Goal: Browse casually

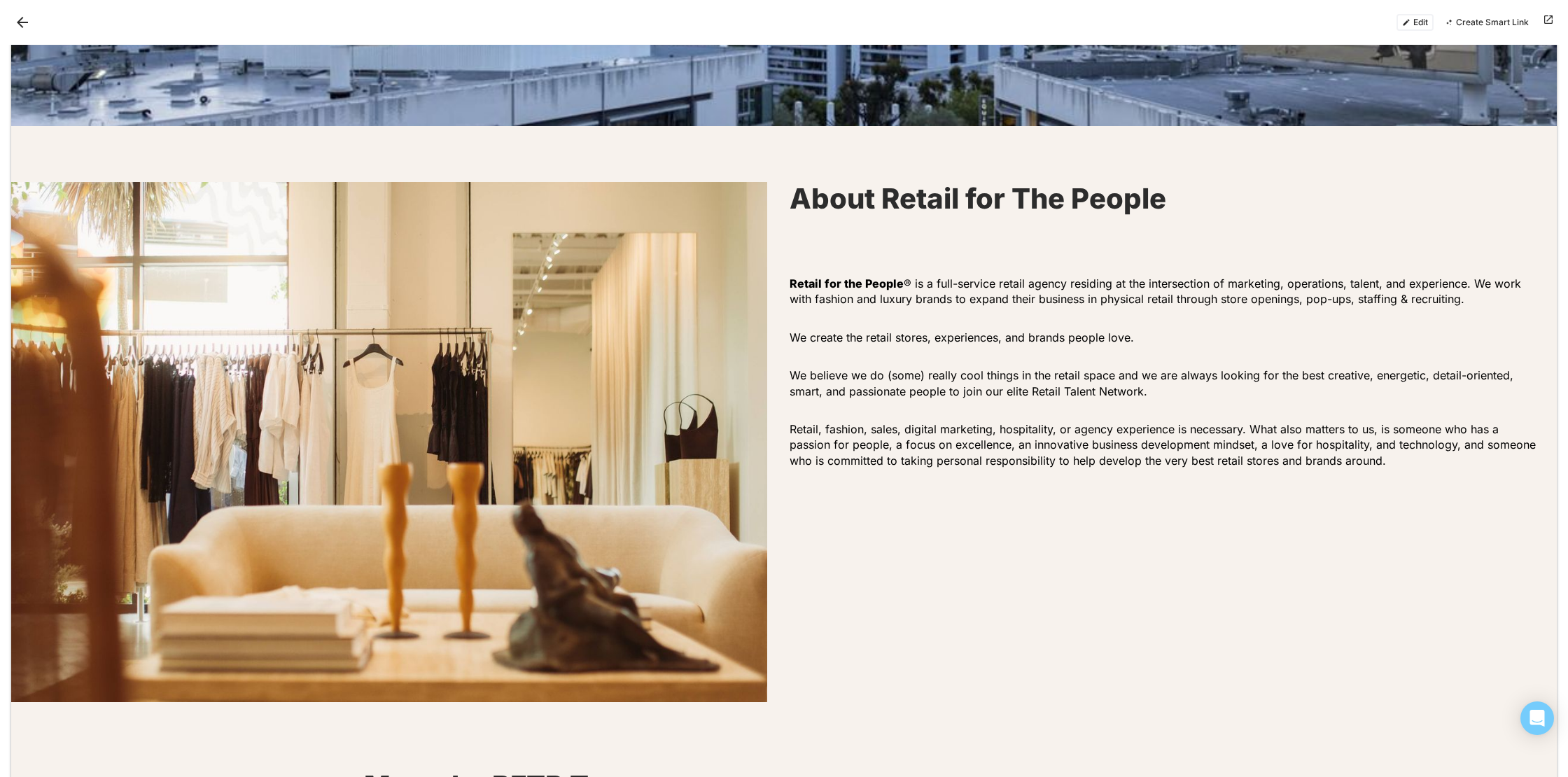
scroll to position [503, 0]
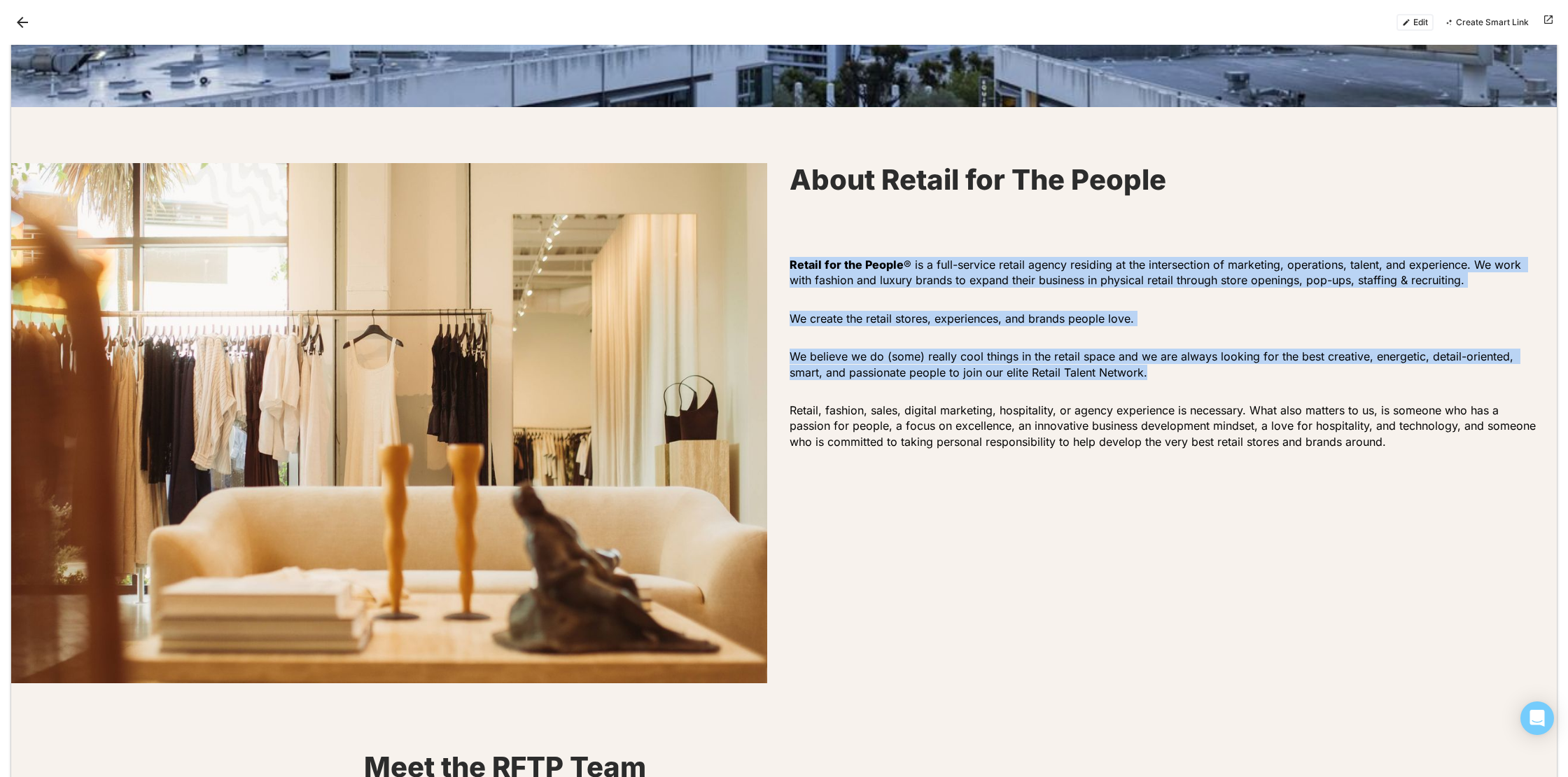
drag, startPoint x: 824, startPoint y: 250, endPoint x: 1041, endPoint y: 395, distance: 261.0
click at [1039, 395] on div "About Retail for The People Retail for the People ® is a full-service retail ag…" at bounding box center [783, 423] width 1545 height 520
click at [1019, 377] on span "We believe we do (some) really cool things in the retail space and we are alway…" at bounding box center [1153, 364] width 727 height 29
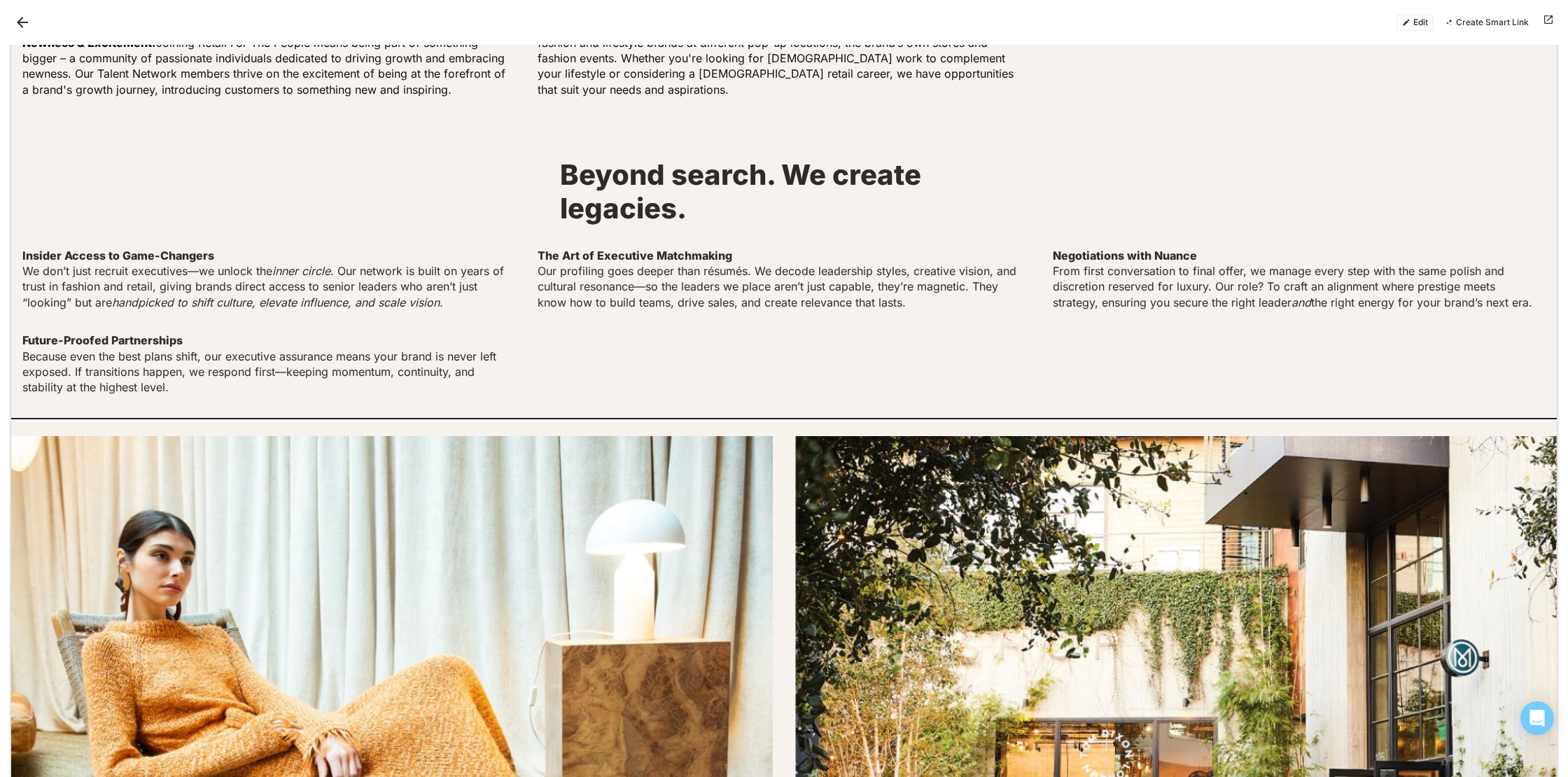
scroll to position [2749, 0]
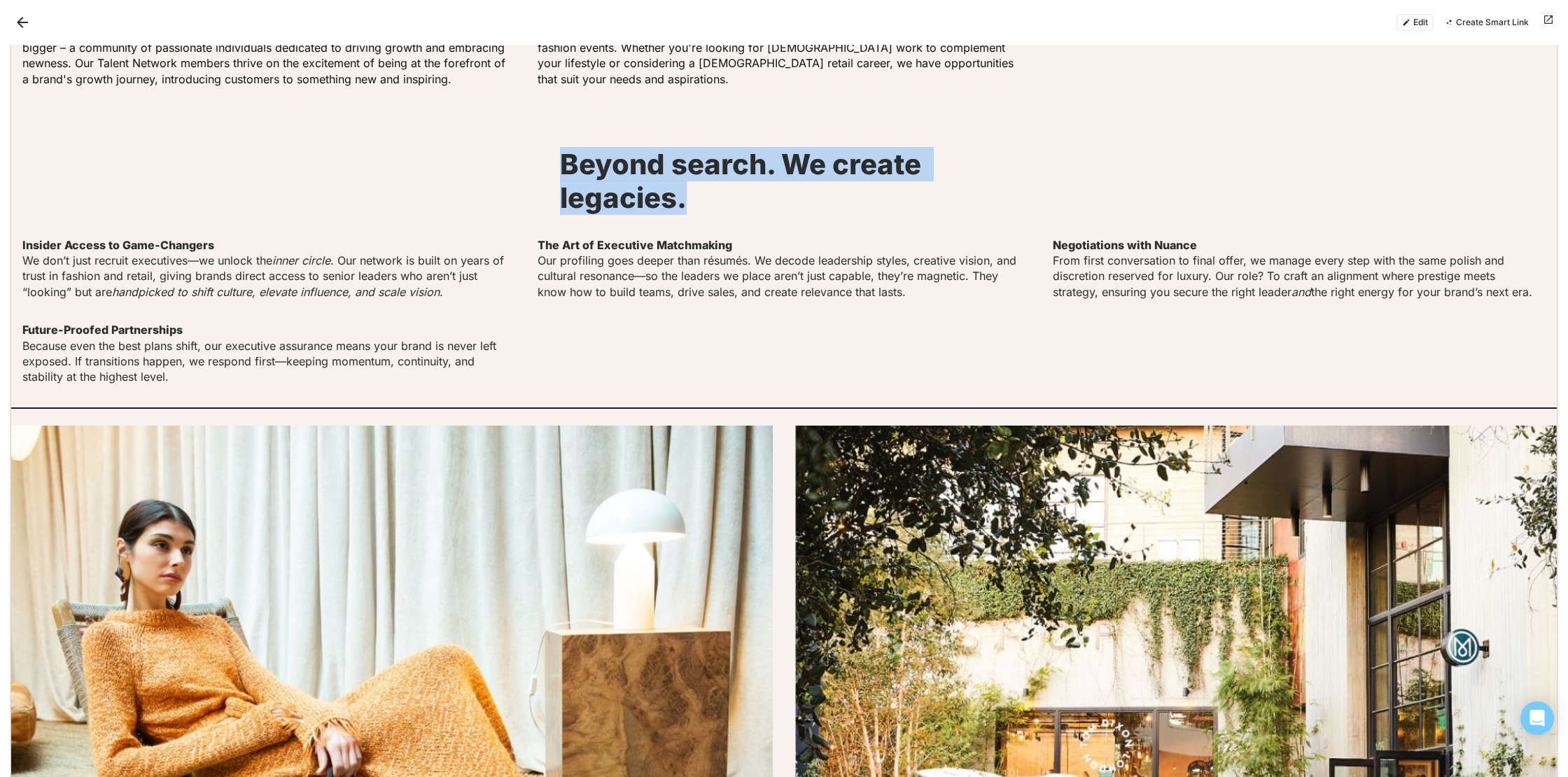
drag, startPoint x: 704, startPoint y: 199, endPoint x: 554, endPoint y: 153, distance: 156.9
click at [554, 153] on div "Beyond search. We create legacies." at bounding box center [784, 181] width 470 height 68
click at [520, 147] on div "Beyond search. We create legacies." at bounding box center [783, 181] width 1545 height 90
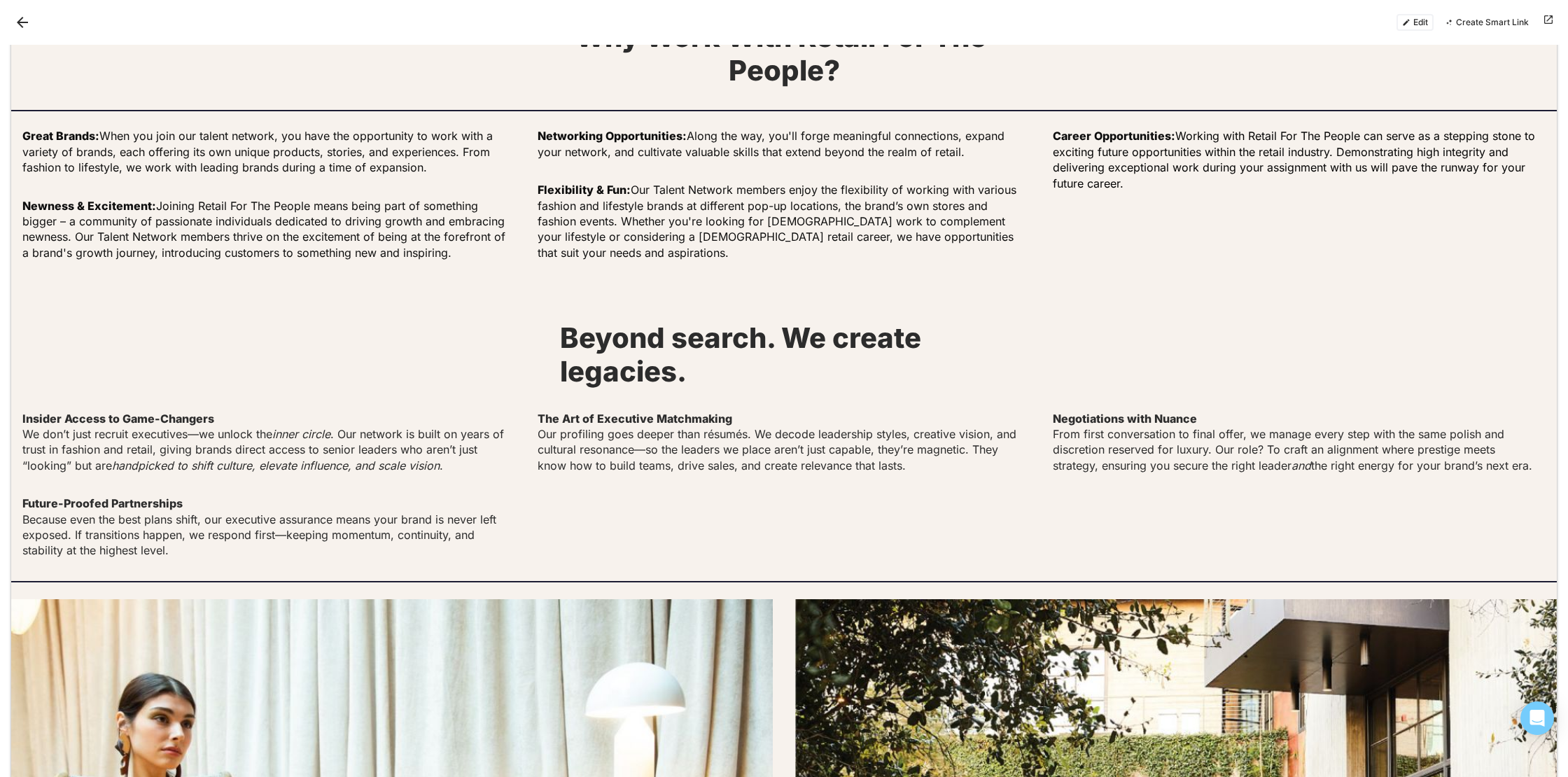
scroll to position [2577, 0]
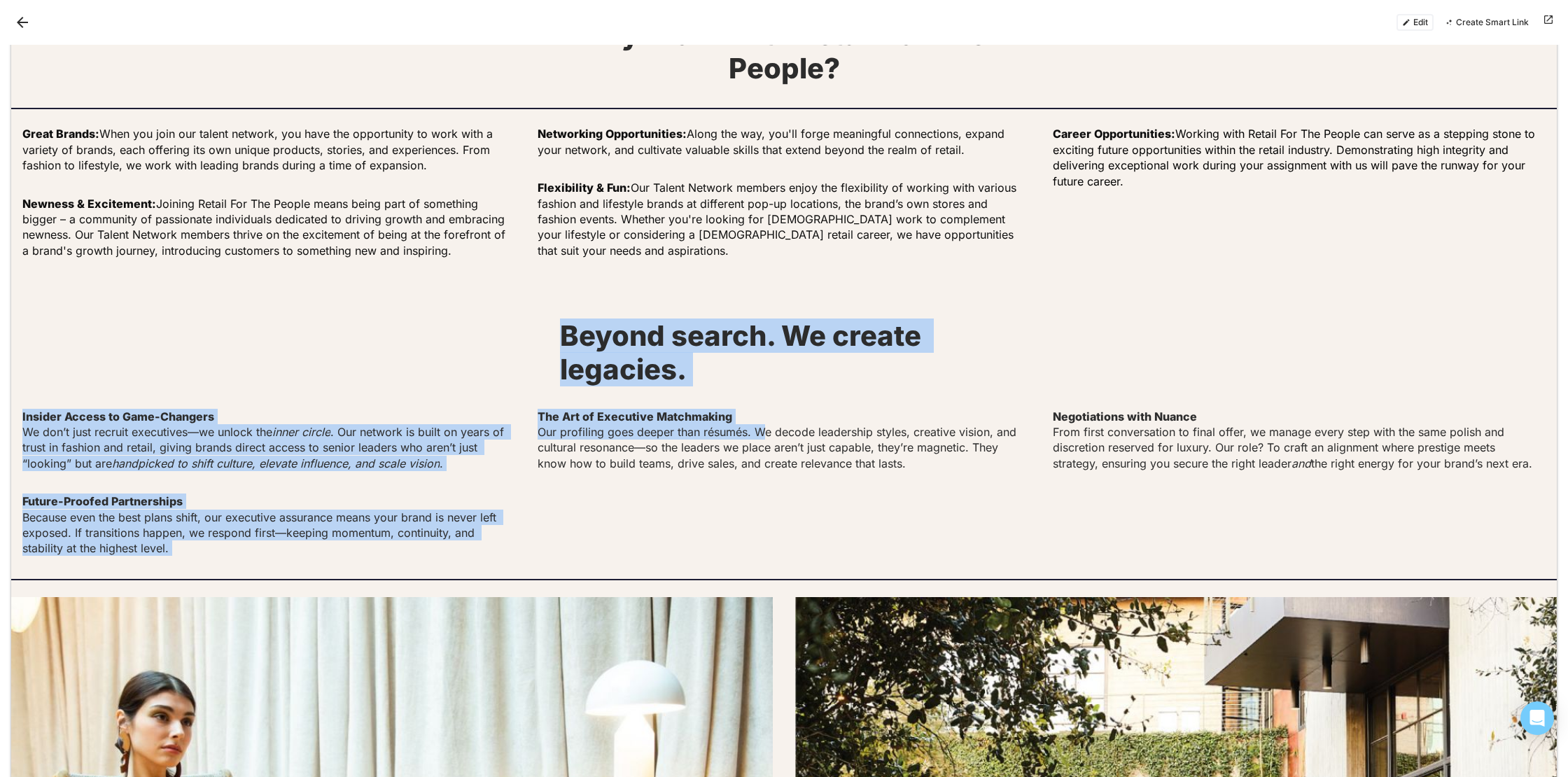
drag, startPoint x: 576, startPoint y: 330, endPoint x: 760, endPoint y: 429, distance: 208.9
click at [760, 429] on div "View Open Roles -> About Retail for The People Retail for the People ® is a ful…" at bounding box center [783, 743] width 1545 height 6548
click at [759, 424] on p "The Art of Executive Matchmaking Our profiling goes deeper than résumés. We dec…" at bounding box center [784, 440] width 492 height 63
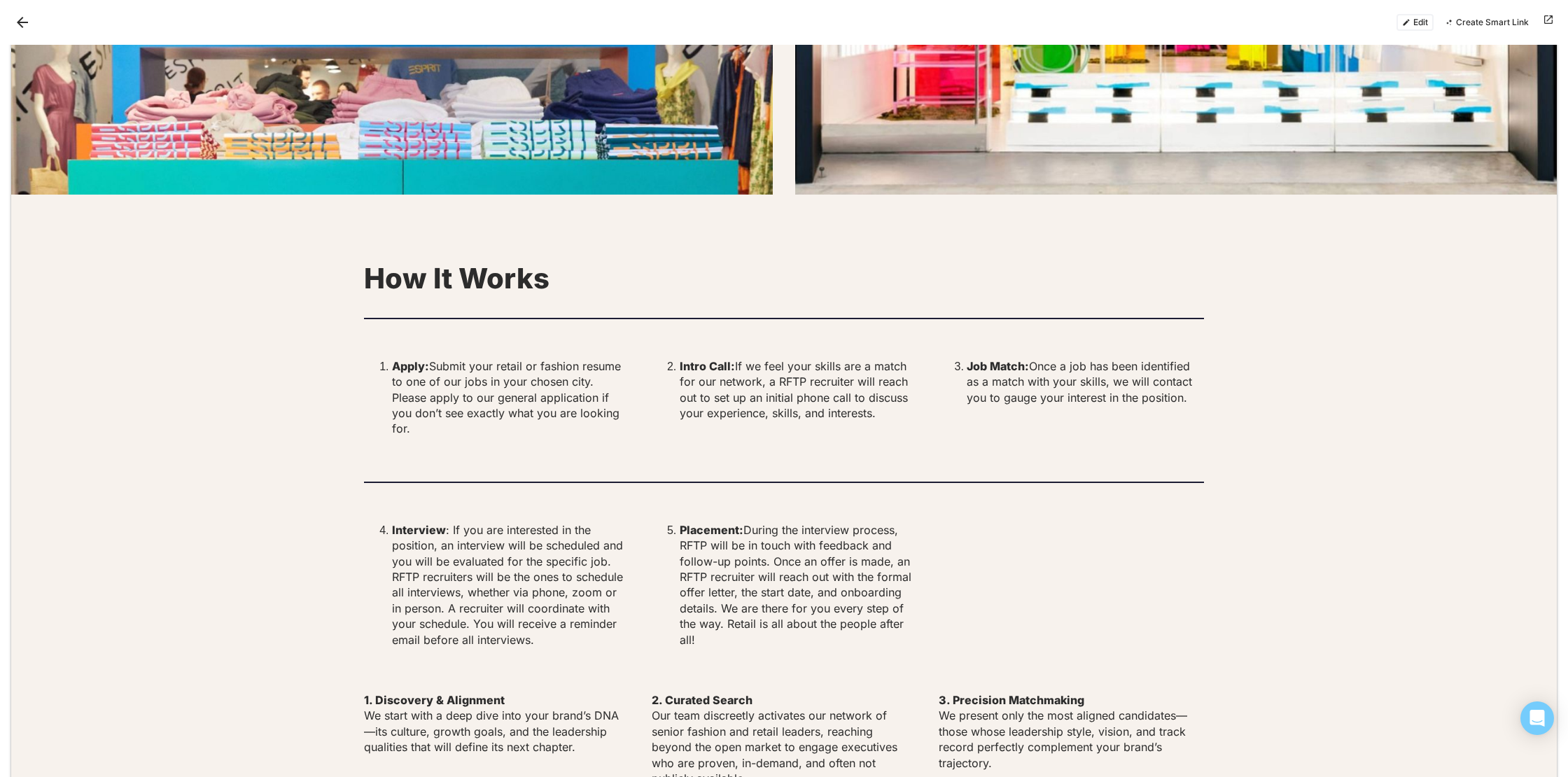
scroll to position [4032, 0]
